Goal: Transaction & Acquisition: Purchase product/service

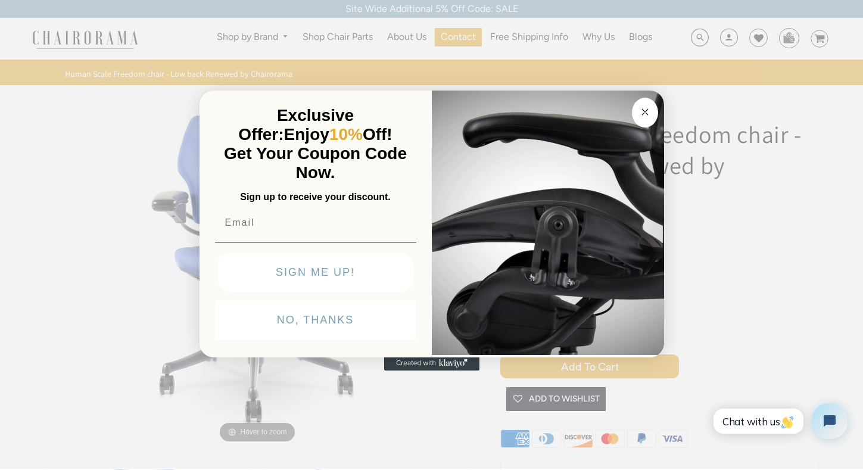
click at [645, 107] on circle "Close dialog" at bounding box center [645, 112] width 14 height 14
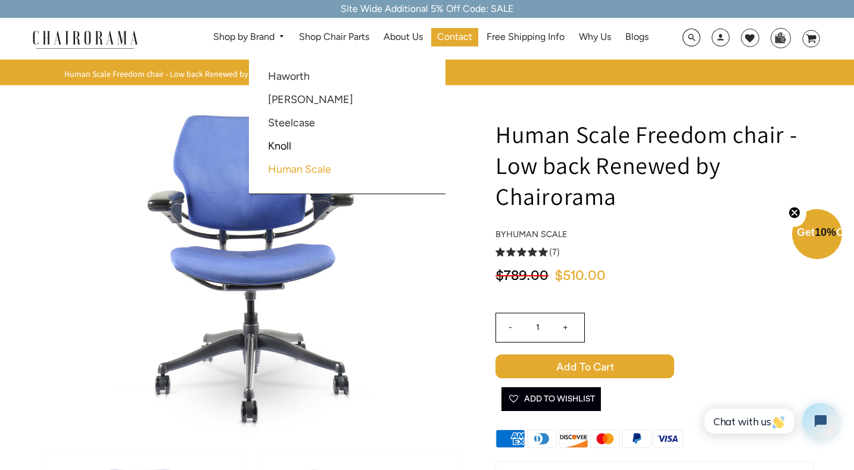
click at [293, 170] on link "Human Scale" at bounding box center [299, 169] width 63 height 13
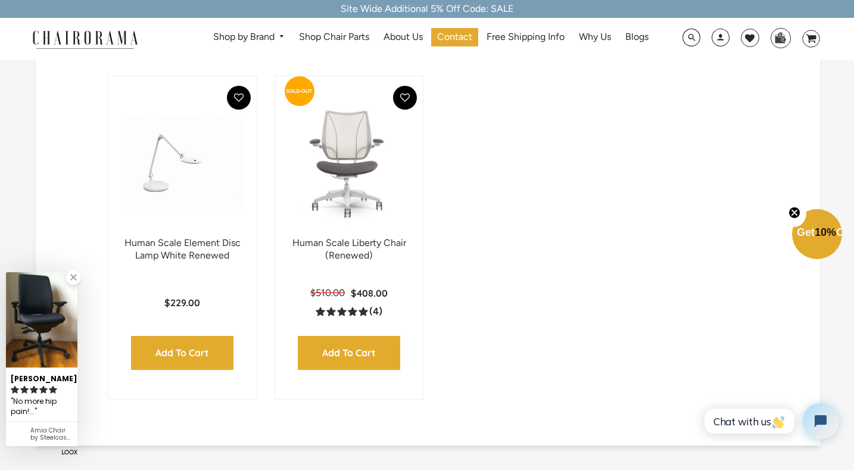
scroll to position [715, 0]
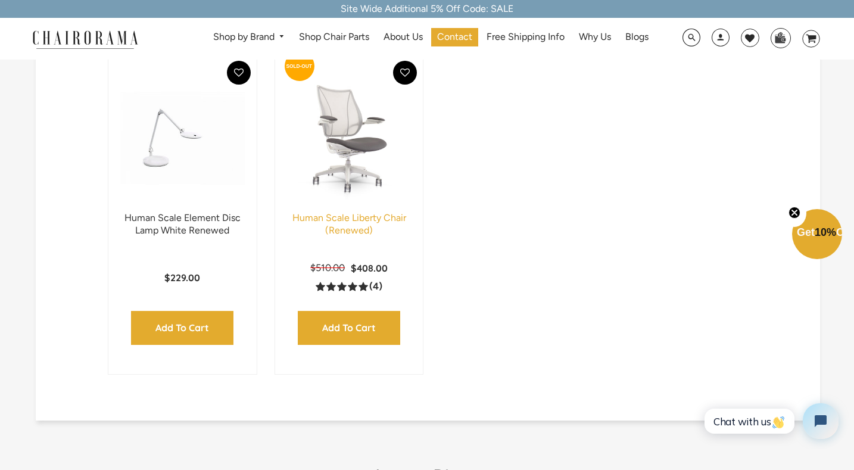
click at [348, 217] on link "Human Scale Liberty Chair (Renewed)" at bounding box center [349, 224] width 114 height 24
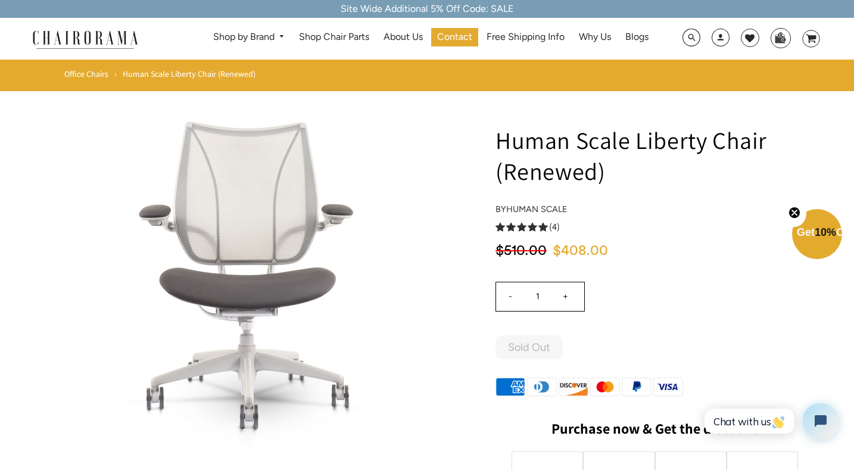
click at [528, 229] on icon "5.0 rating (4 votes)" at bounding box center [533, 227] width 10 height 10
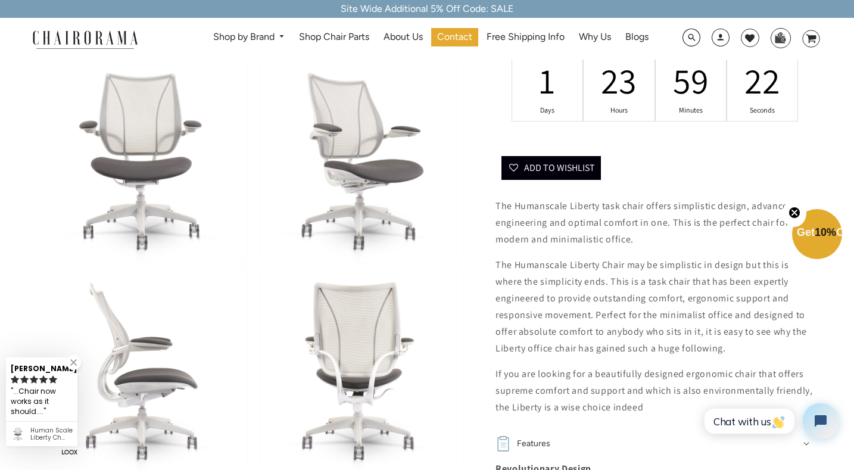
scroll to position [380, 0]
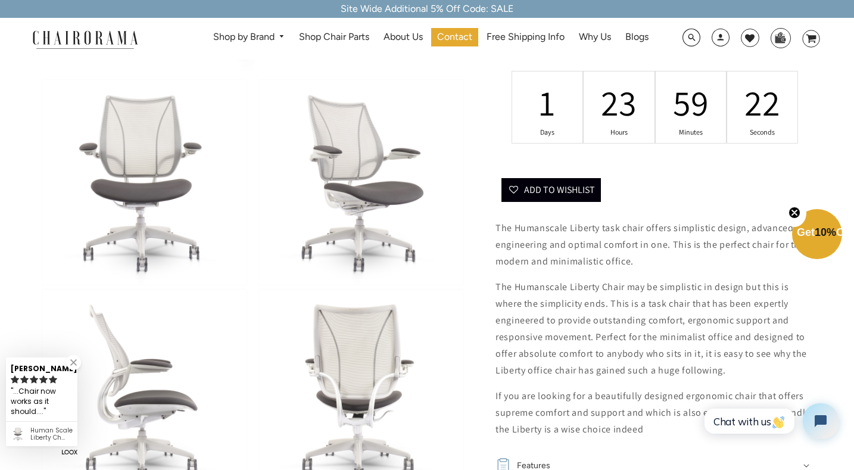
click at [145, 185] on img at bounding box center [144, 182] width 204 height 205
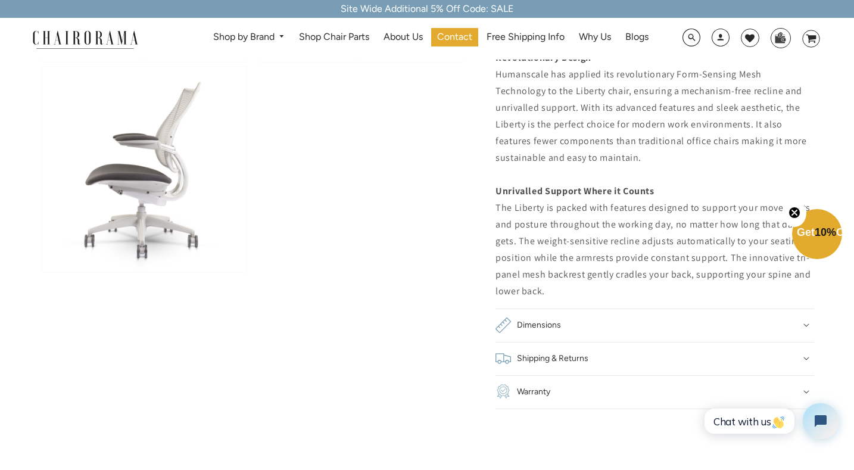
scroll to position [834, 0]
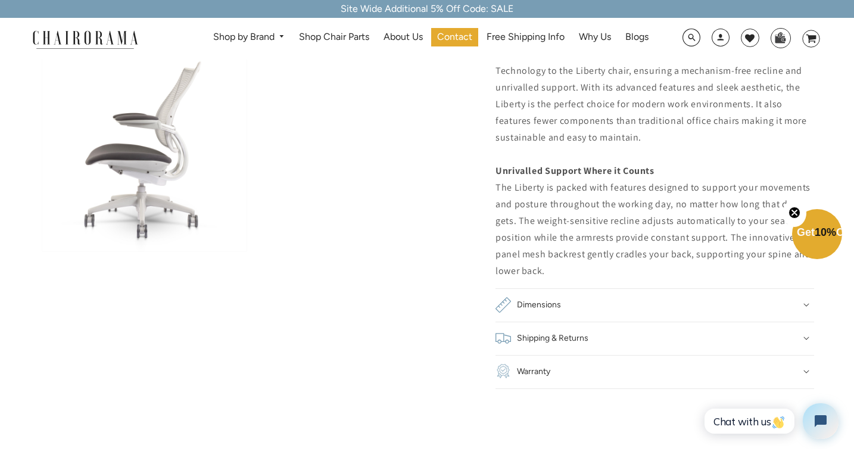
click at [546, 373] on h2 "Warranty" at bounding box center [533, 371] width 33 height 17
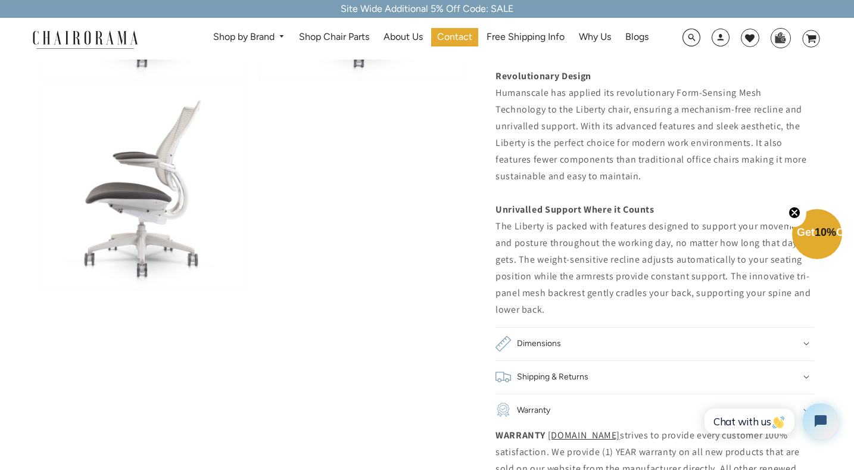
scroll to position [774, 0]
